Goal: Check status: Check status

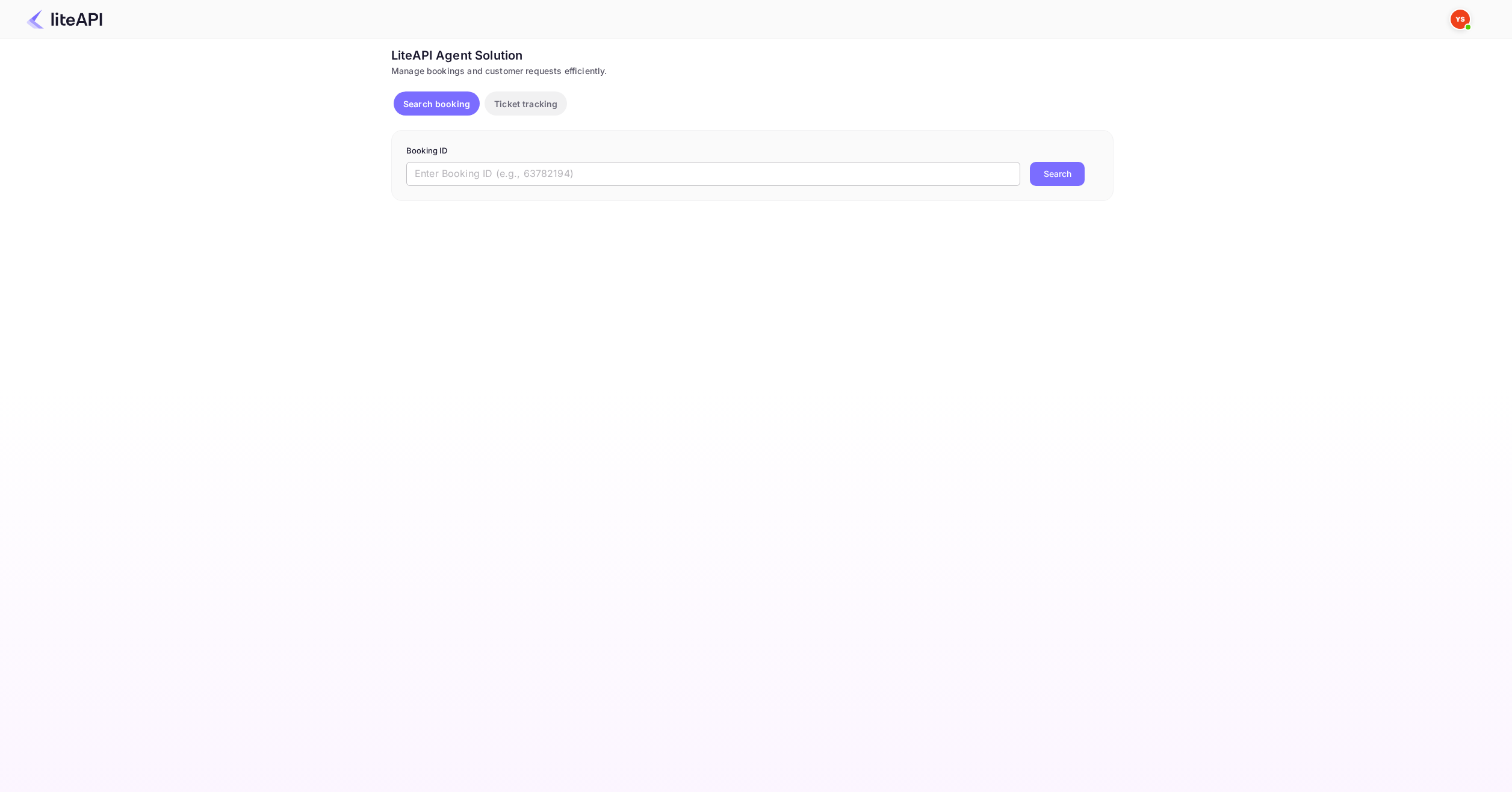
click at [643, 182] on input "text" at bounding box center [713, 174] width 614 height 24
paste input "8894500"
type input "8894500"
click at [1049, 165] on button "Search" at bounding box center [1057, 174] width 55 height 24
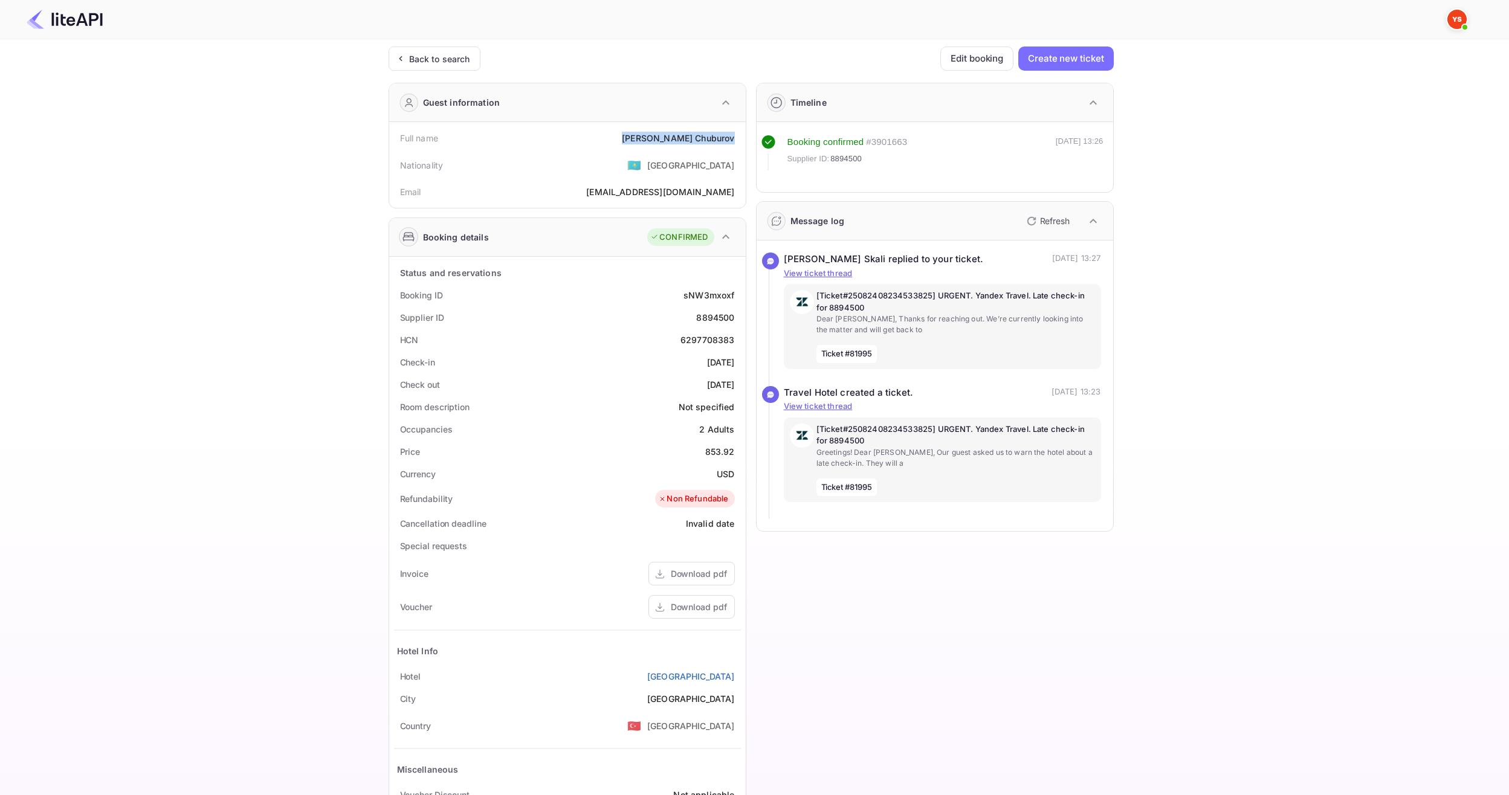
drag, startPoint x: 645, startPoint y: 135, endPoint x: 733, endPoint y: 142, distance: 88.5
click at [733, 142] on div "Full name [PERSON_NAME]" at bounding box center [567, 138] width 347 height 22
copy div "[PERSON_NAME]"
drag, startPoint x: 698, startPoint y: 446, endPoint x: 736, endPoint y: 448, distance: 38.1
click at [736, 448] on div "Price 853.92" at bounding box center [567, 451] width 347 height 22
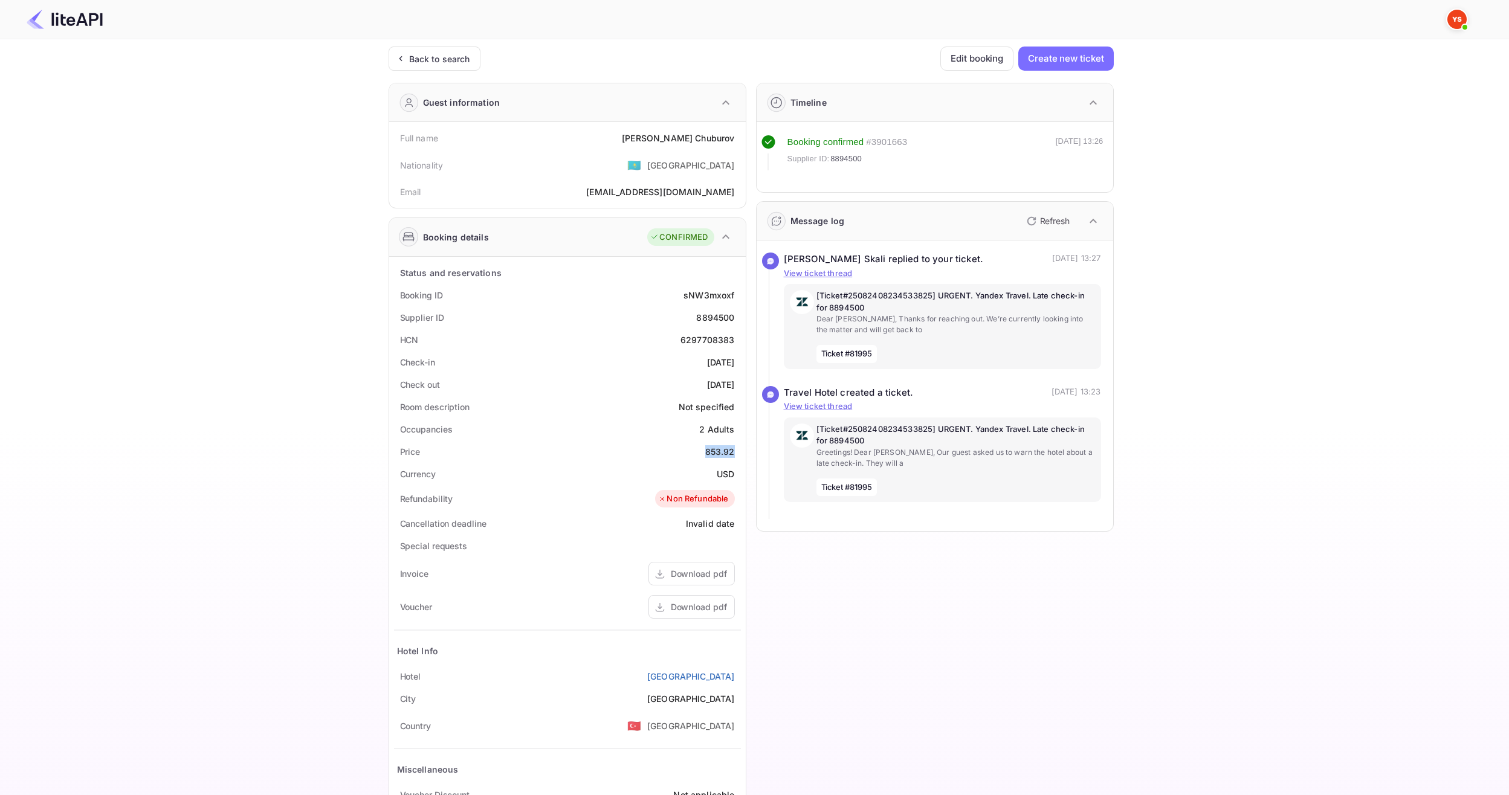
copy div "853.92"
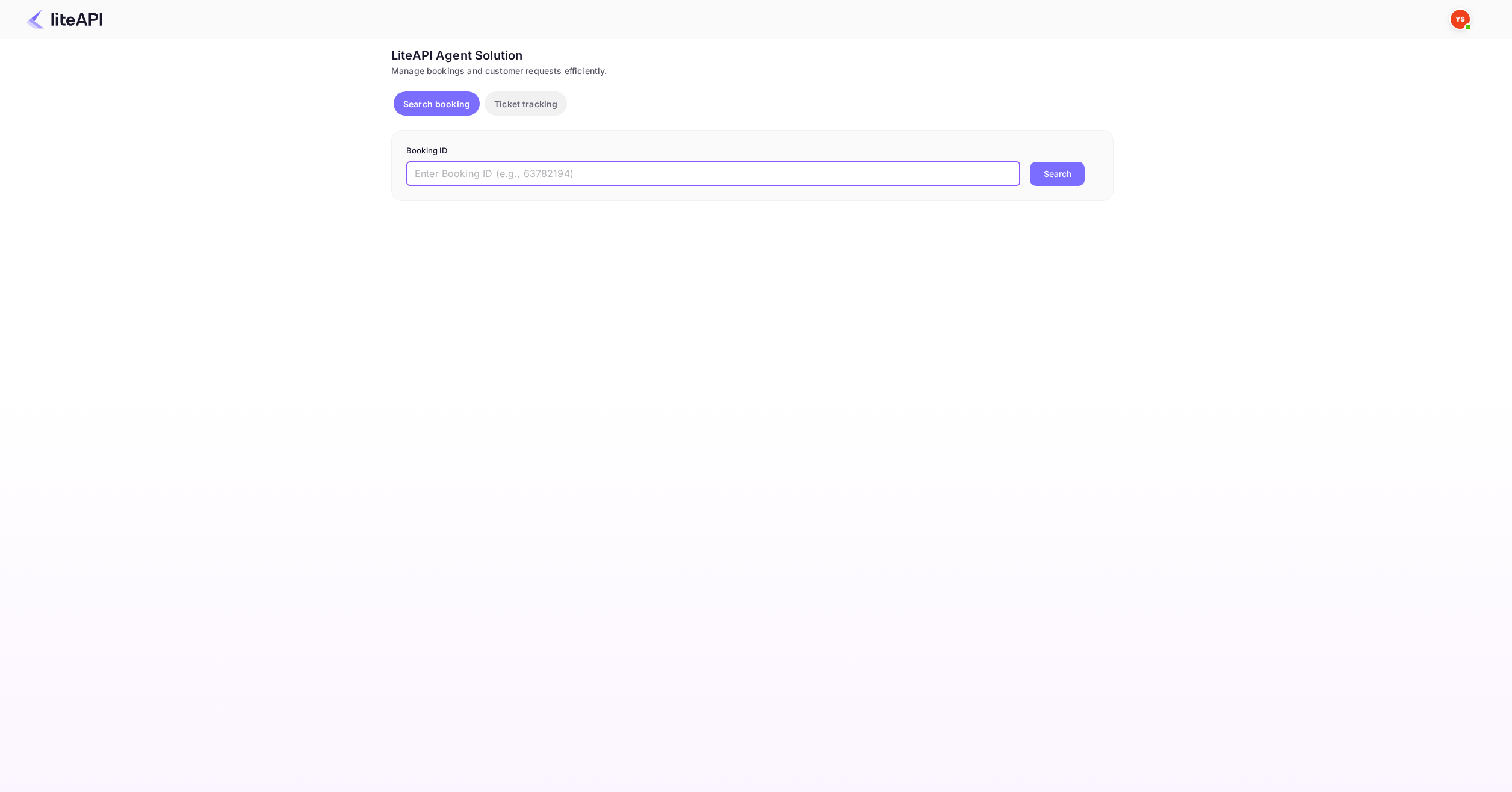
click at [548, 176] on input "text" at bounding box center [713, 174] width 614 height 24
paste input "8369337"
type input "8369337"
click at [1041, 192] on div "Booking ID 8369337 ​ Search" at bounding box center [752, 164] width 722 height 71
click at [1057, 189] on div "Booking ID 8369337 ​ Search" at bounding box center [752, 164] width 722 height 71
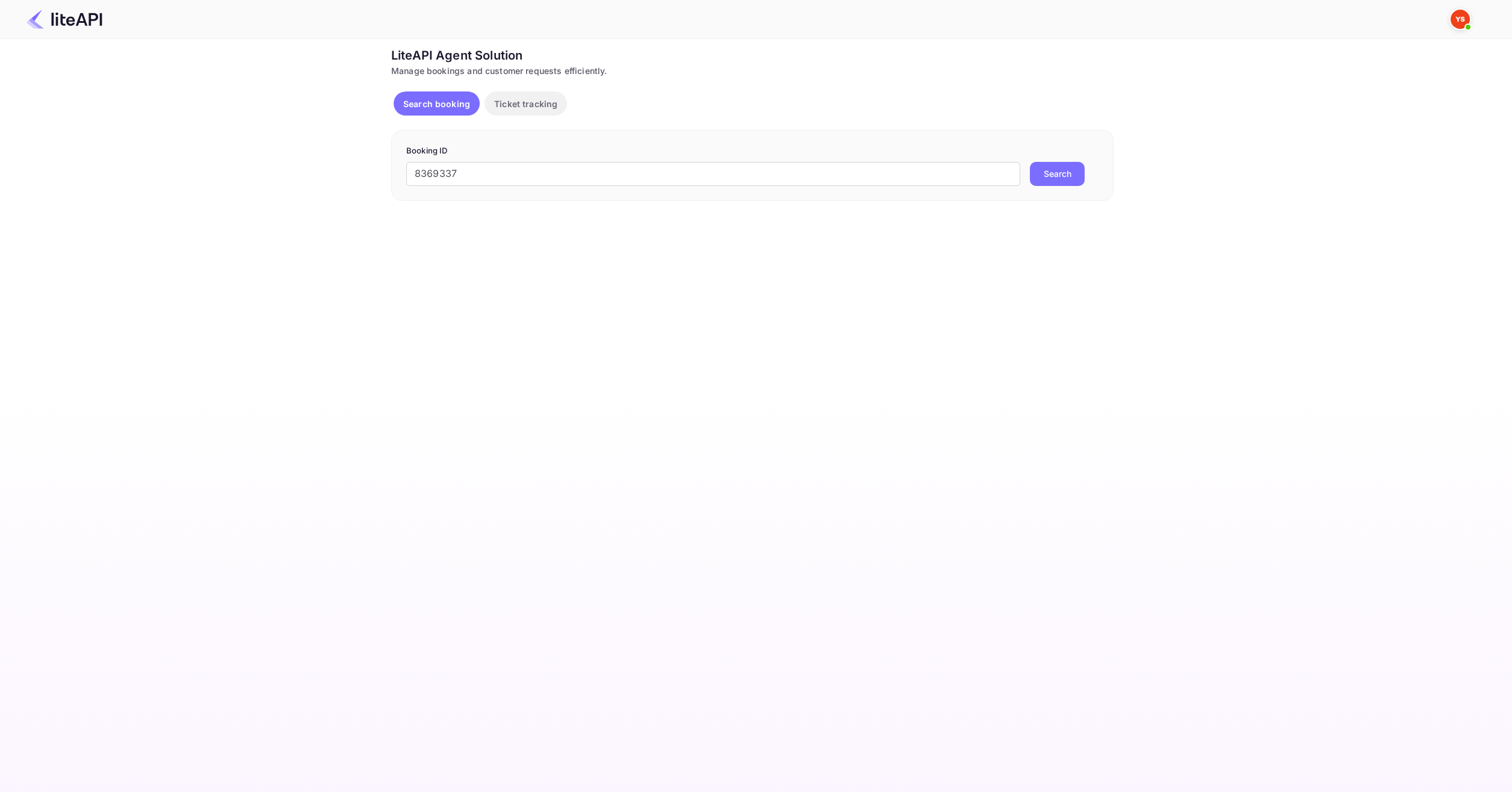
click at [1057, 181] on button "Search" at bounding box center [1057, 174] width 55 height 24
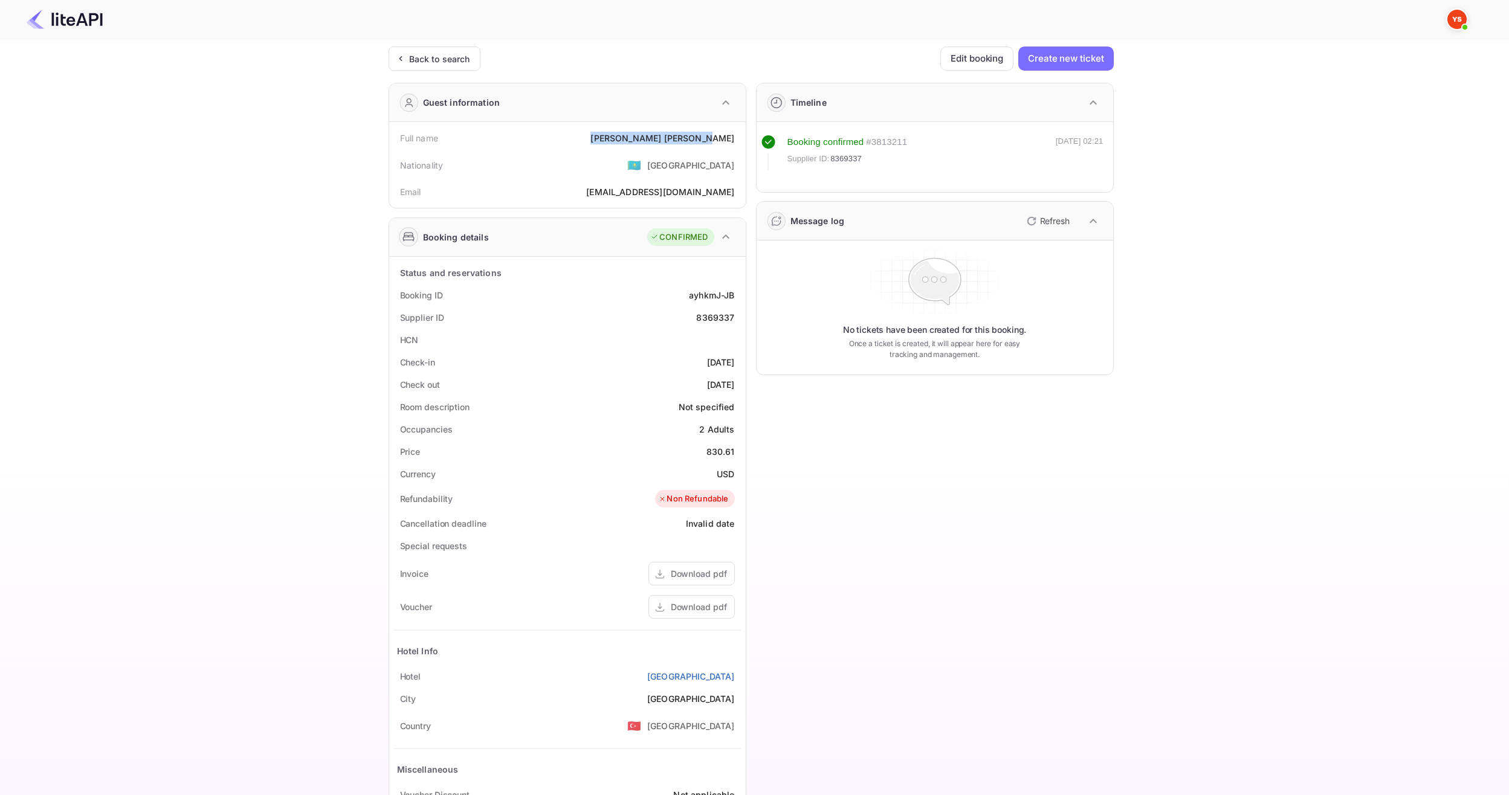
drag, startPoint x: 652, startPoint y: 135, endPoint x: 732, endPoint y: 132, distance: 79.2
click at [732, 132] on div "Full name Denis Ivanchenko" at bounding box center [567, 138] width 347 height 22
drag, startPoint x: 739, startPoint y: 137, endPoint x: 645, endPoint y: 138, distance: 94.3
click at [645, 138] on div "Full name Denis Ivanchenko" at bounding box center [567, 138] width 347 height 22
copy div "Denis Ivanchenko"
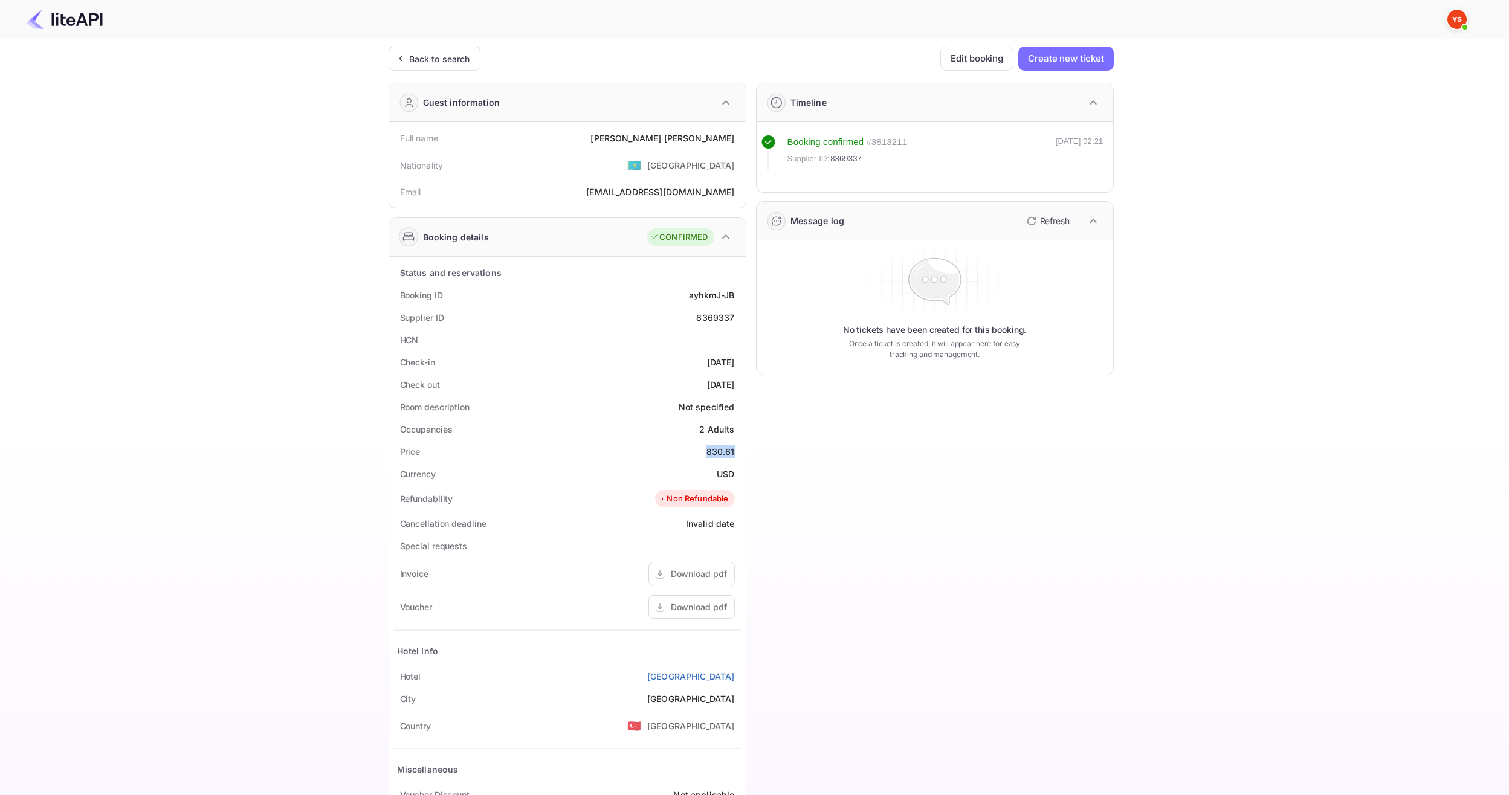
click at [735, 448] on div "Price 830.61" at bounding box center [567, 451] width 347 height 22
copy div "830.61"
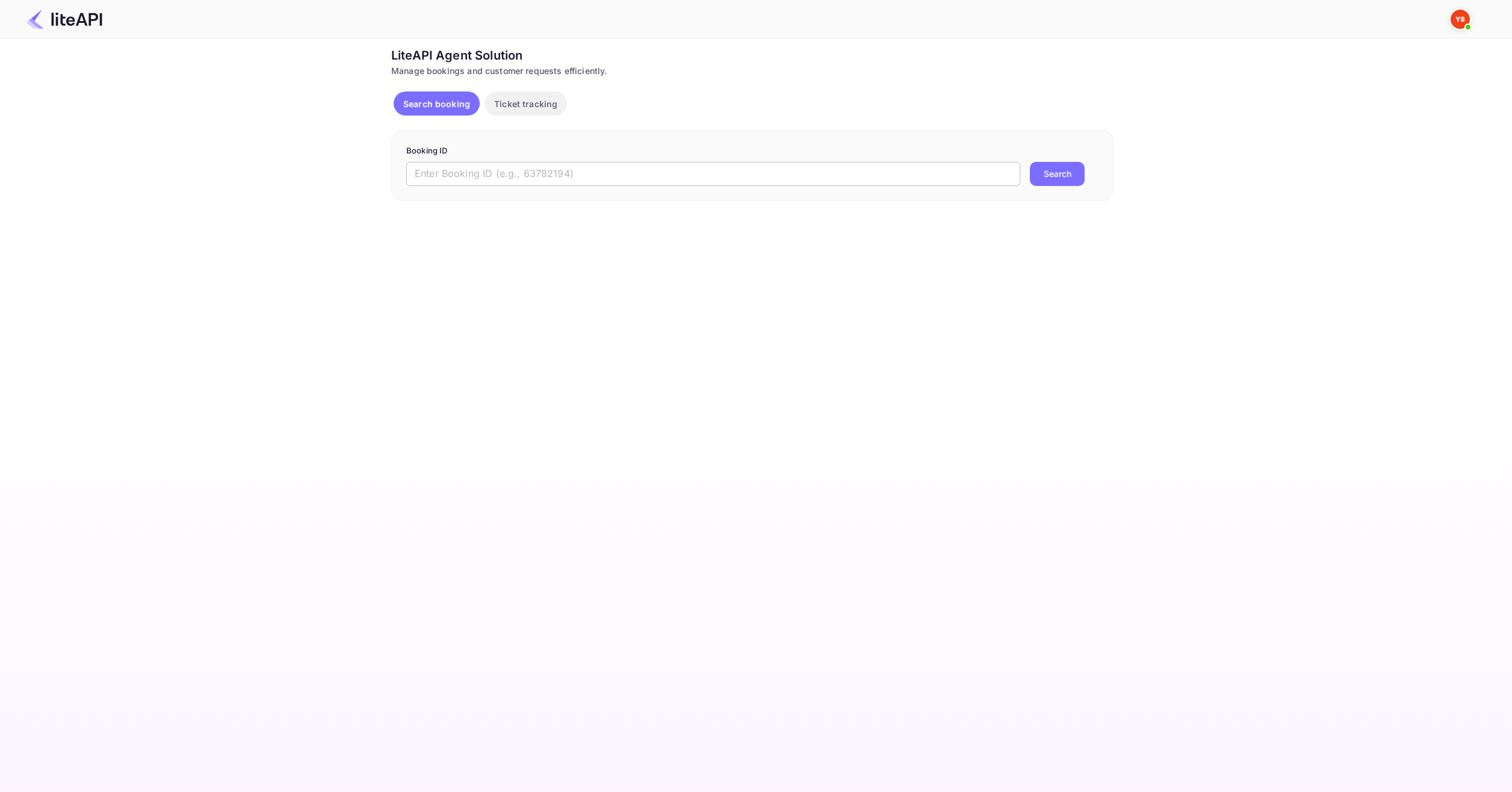
drag, startPoint x: 834, startPoint y: 166, endPoint x: 859, endPoint y: 175, distance: 26.6
click at [834, 167] on input "text" at bounding box center [713, 174] width 614 height 24
paste input "9001469"
type input "9001469"
click at [1046, 184] on button "Search" at bounding box center [1057, 174] width 55 height 24
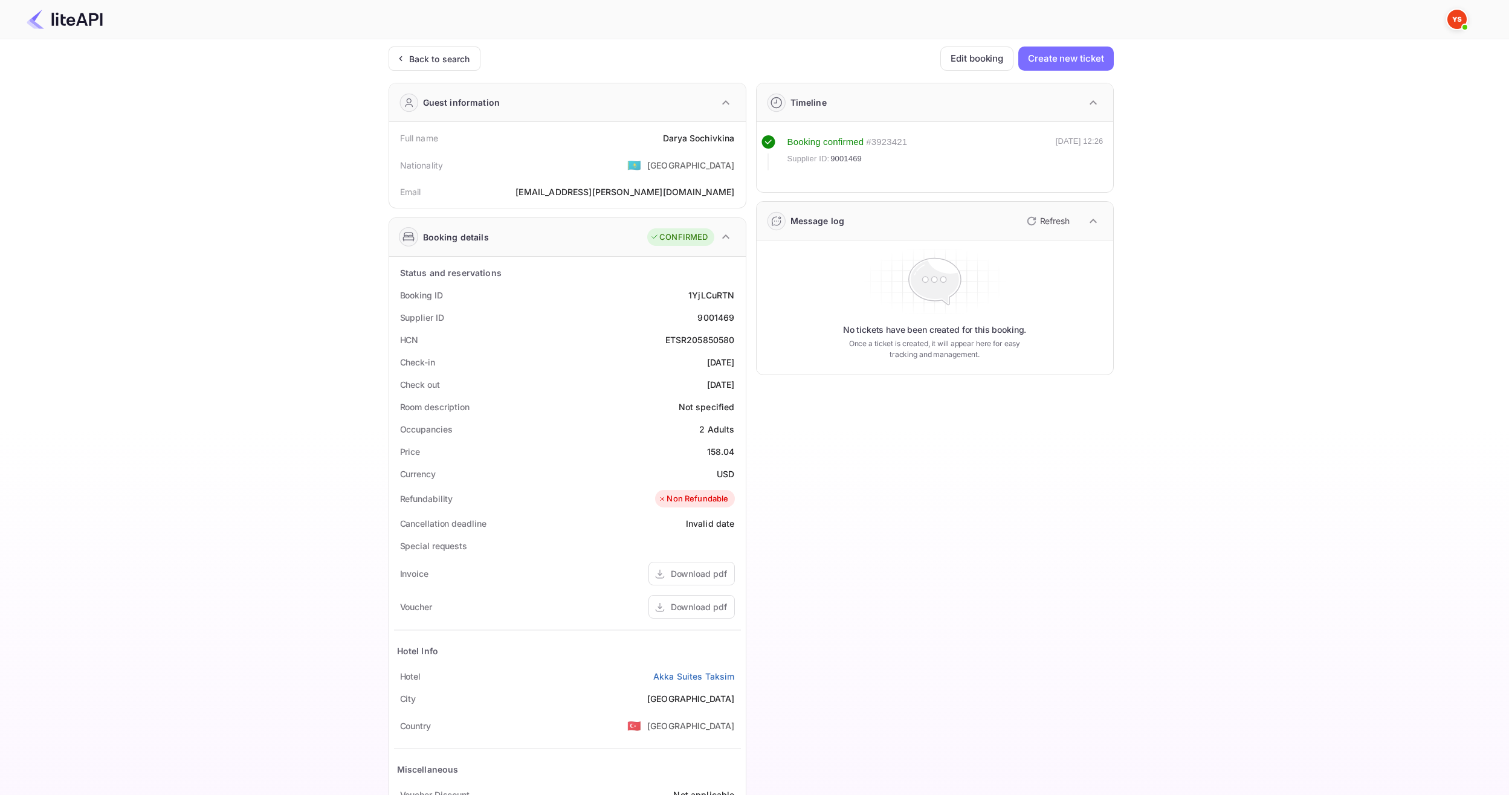
drag, startPoint x: 710, startPoint y: 140, endPoint x: 693, endPoint y: 141, distance: 17.0
click at [738, 141] on div "Full name Darya Sochivkina" at bounding box center [567, 138] width 347 height 22
drag, startPoint x: 660, startPoint y: 140, endPoint x: 736, endPoint y: 138, distance: 76.1
click at [736, 138] on div "Full name Darya Sochivkina" at bounding box center [567, 138] width 347 height 22
copy div "Darya Sochivkina"
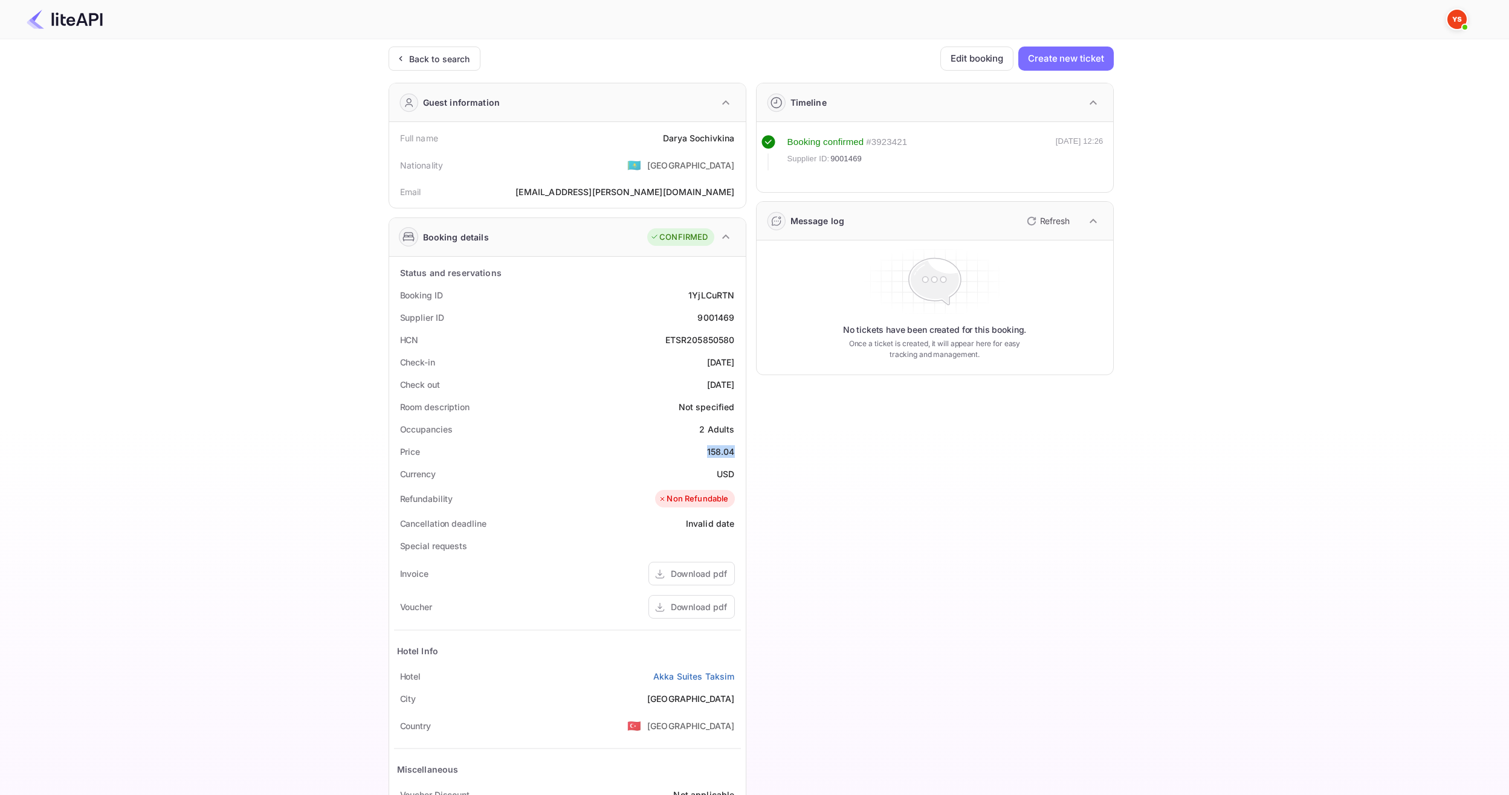
drag, startPoint x: 707, startPoint y: 453, endPoint x: 739, endPoint y: 452, distance: 32.6
click at [739, 452] on div "Price 158.04" at bounding box center [567, 451] width 347 height 22
copy div "158.04"
